Goal: Task Accomplishment & Management: Complete application form

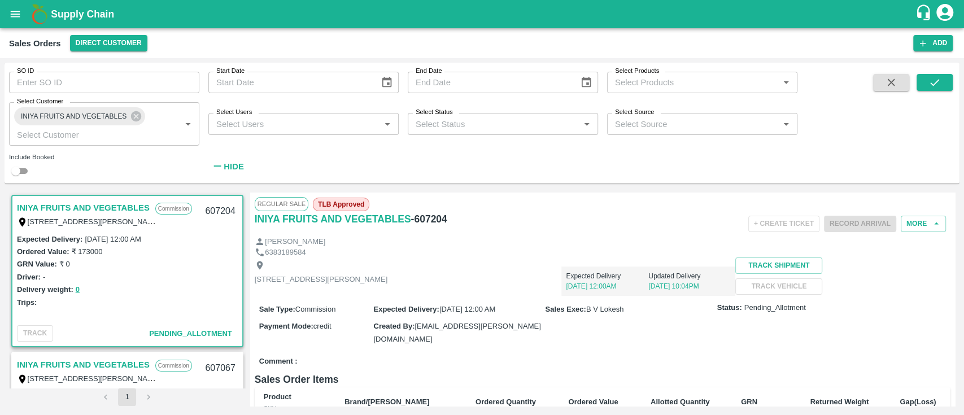
scroll to position [2, 0]
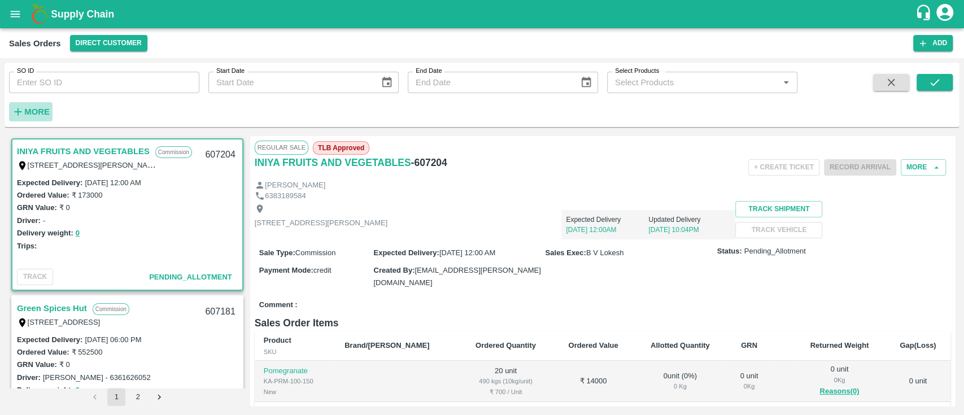
click at [16, 115] on icon "button" at bounding box center [18, 112] width 12 height 12
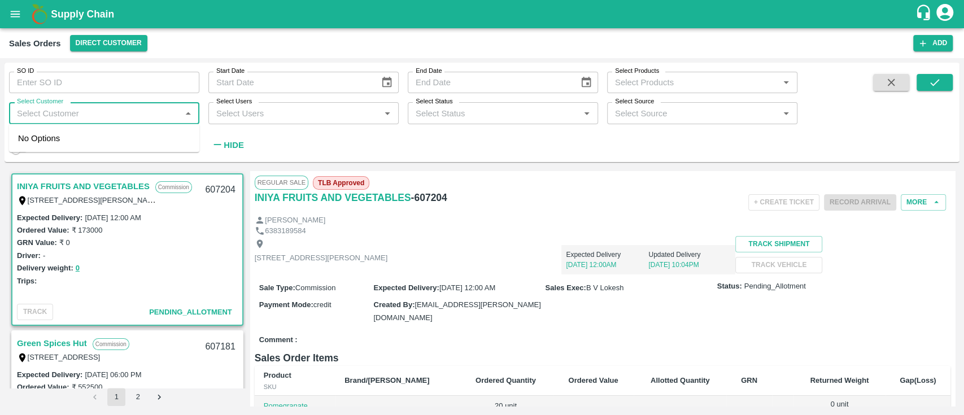
click at [16, 115] on input "Select Customer" at bounding box center [94, 113] width 165 height 15
type input "iniya"
click at [54, 136] on div "INIYA FRUITS AND VEGETABLES" at bounding box center [104, 143] width 190 height 29
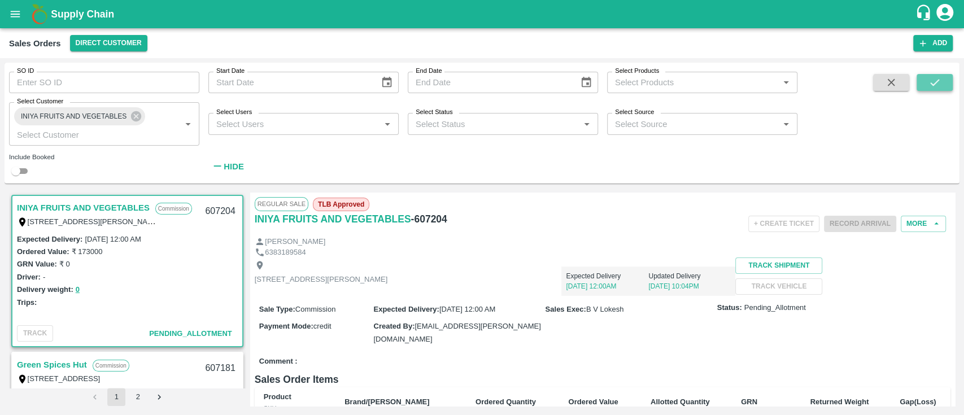
click at [943, 80] on button "submit" at bounding box center [935, 82] width 36 height 17
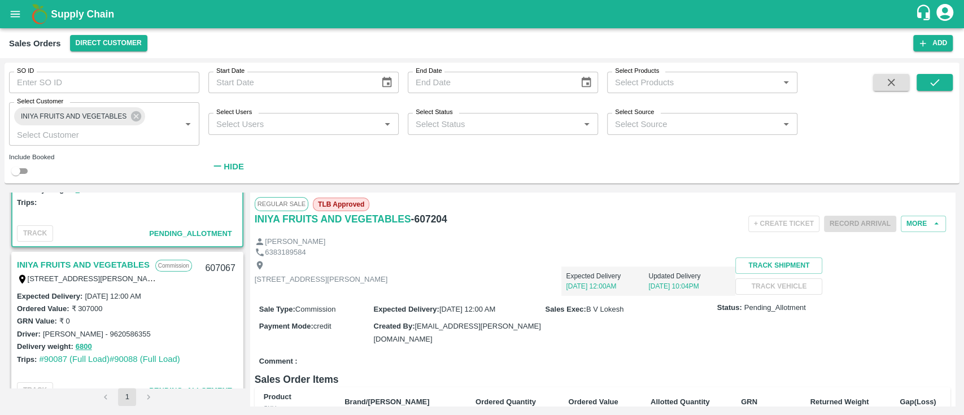
scroll to position [140, 0]
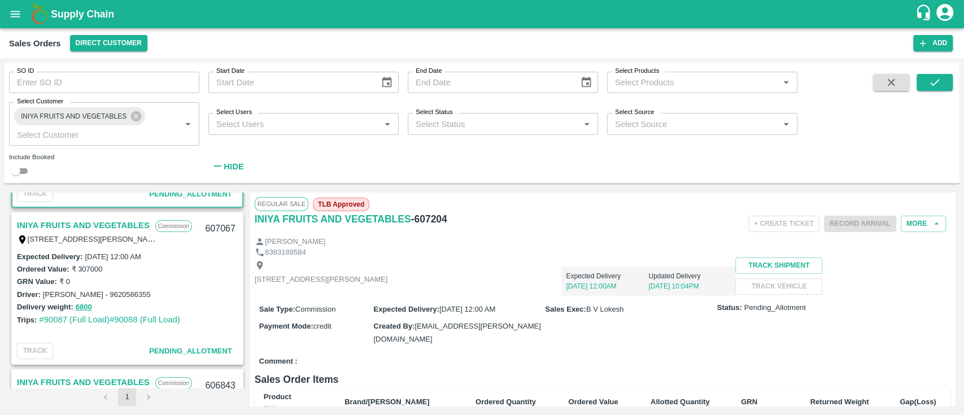
click at [669, 248] on div "6383189584" at bounding box center [603, 252] width 696 height 11
